Goal: Task Accomplishment & Management: Manage account settings

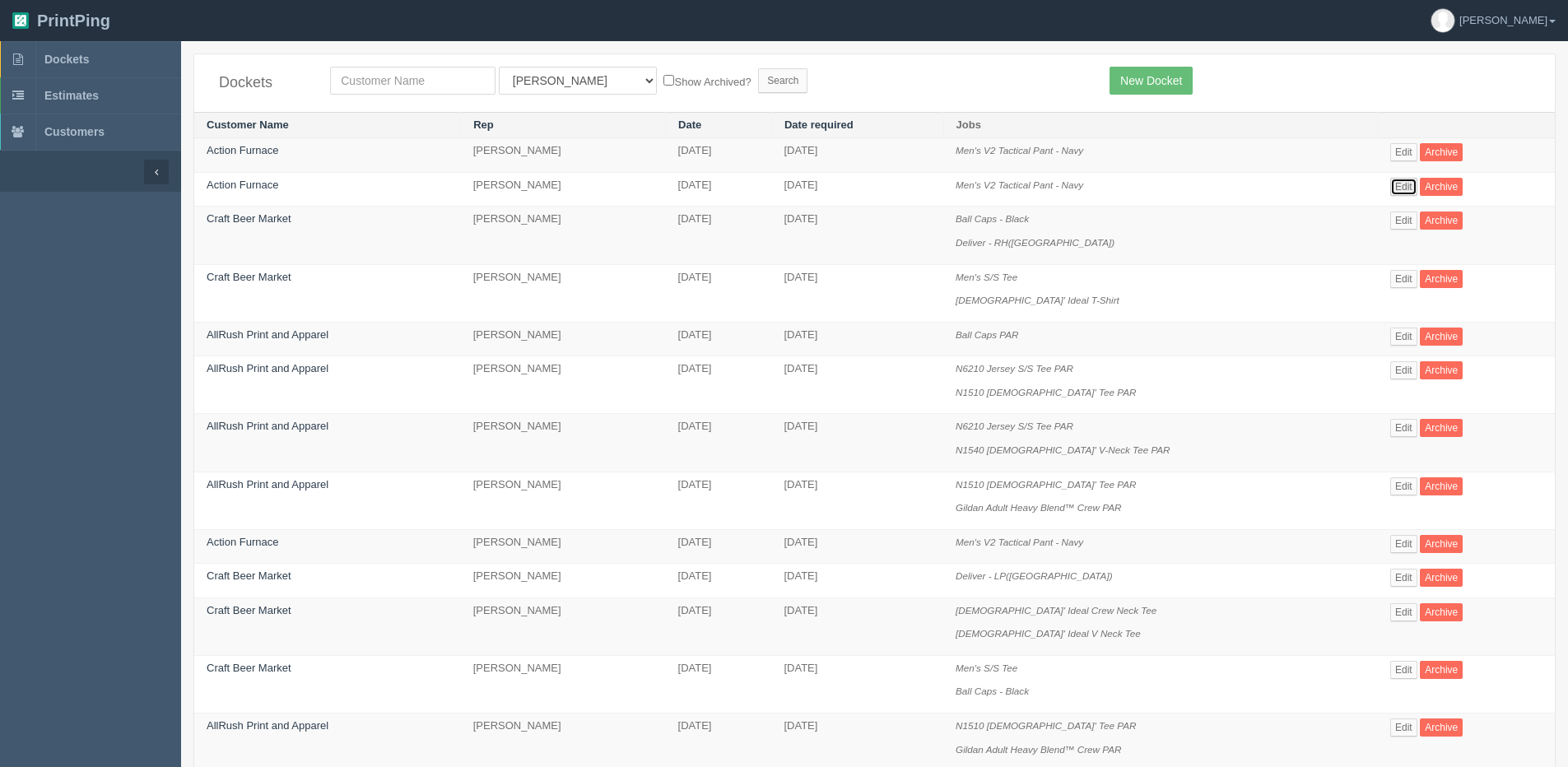
click at [1410, 187] on link "Edit" at bounding box center [1403, 187] width 27 height 18
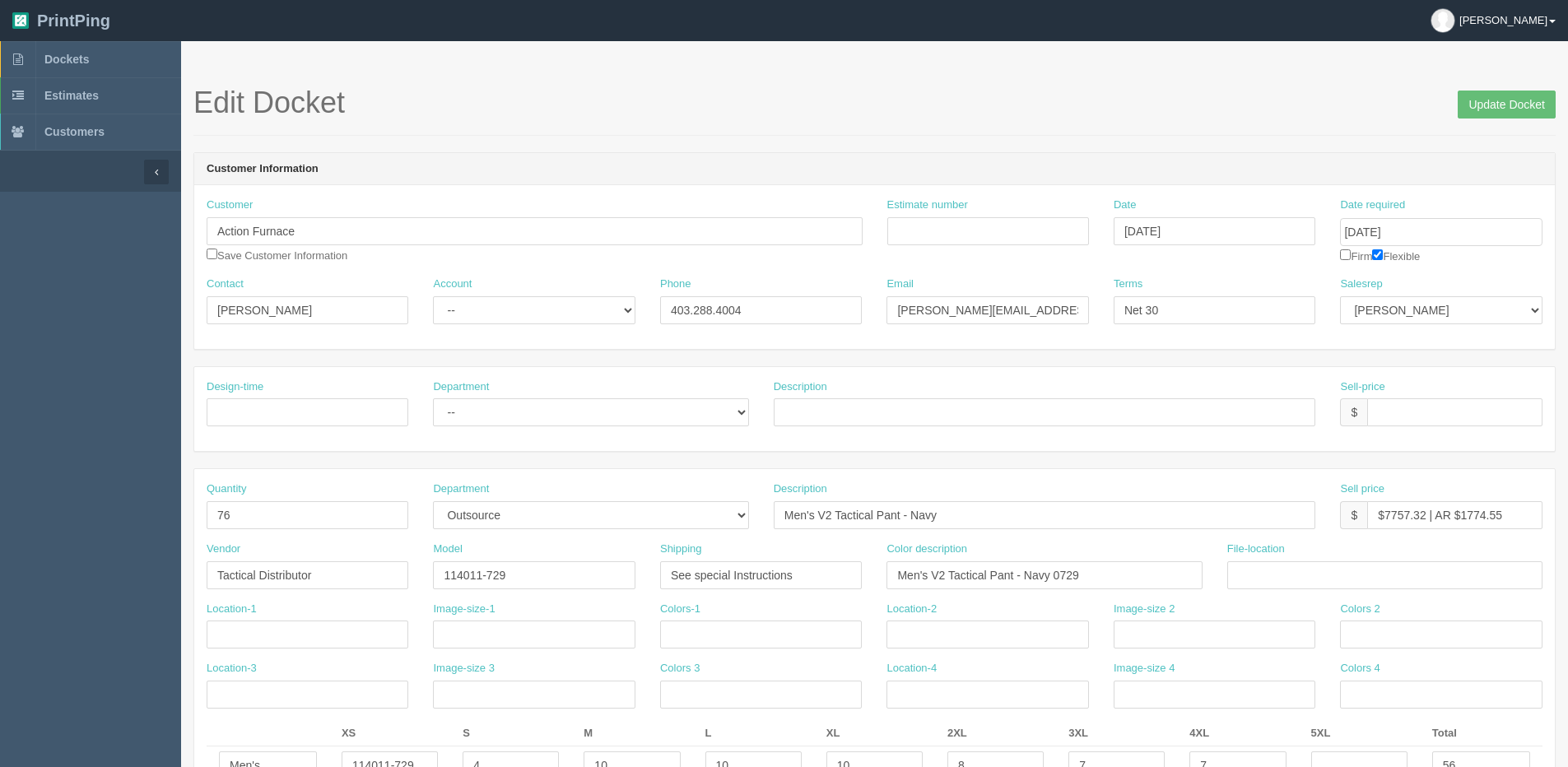
click at [1561, 15] on link "[PERSON_NAME]" at bounding box center [1493, 21] width 150 height 41
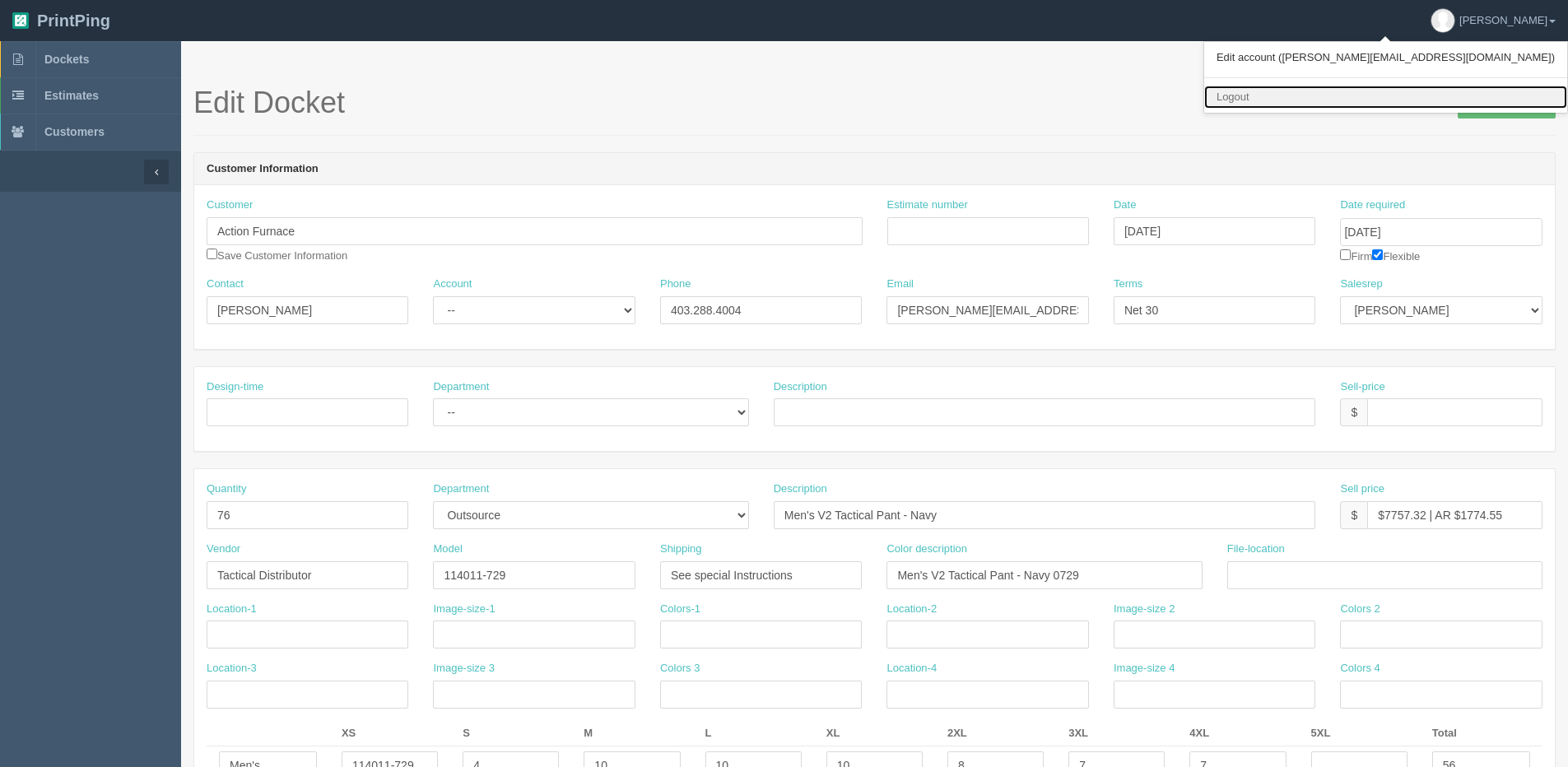
click at [1492, 91] on link "Logout" at bounding box center [1386, 97] width 363 height 24
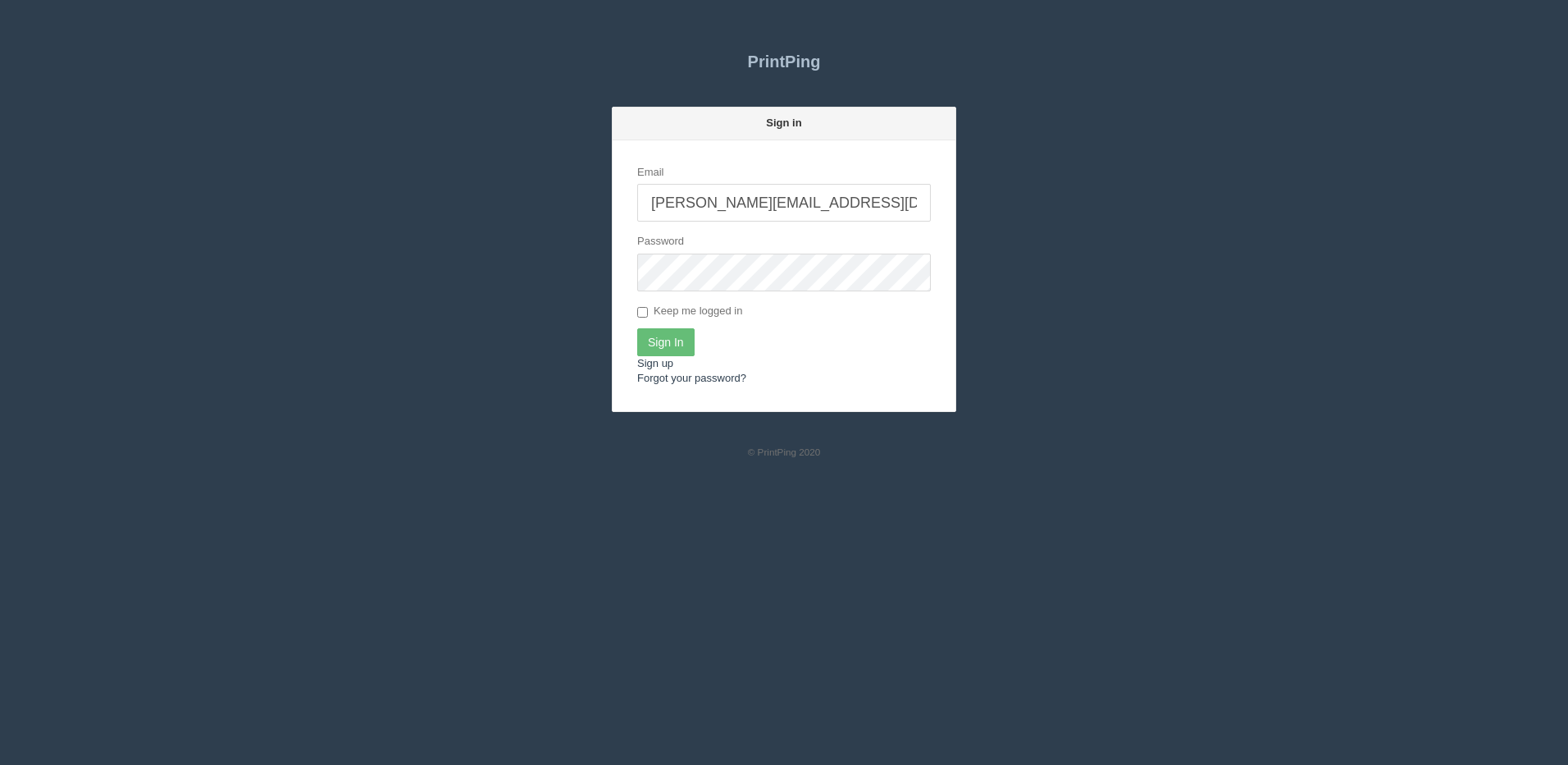
click at [770, 215] on input "[PERSON_NAME][EMAIL_ADDRESS][DOMAIN_NAME]" at bounding box center [784, 203] width 294 height 38
type input "[PERSON_NAME][EMAIL_ADDRESS][DOMAIN_NAME]"
click at [670, 349] on input "Sign In" at bounding box center [666, 342] width 58 height 28
